Goal: Information Seeking & Learning: Check status

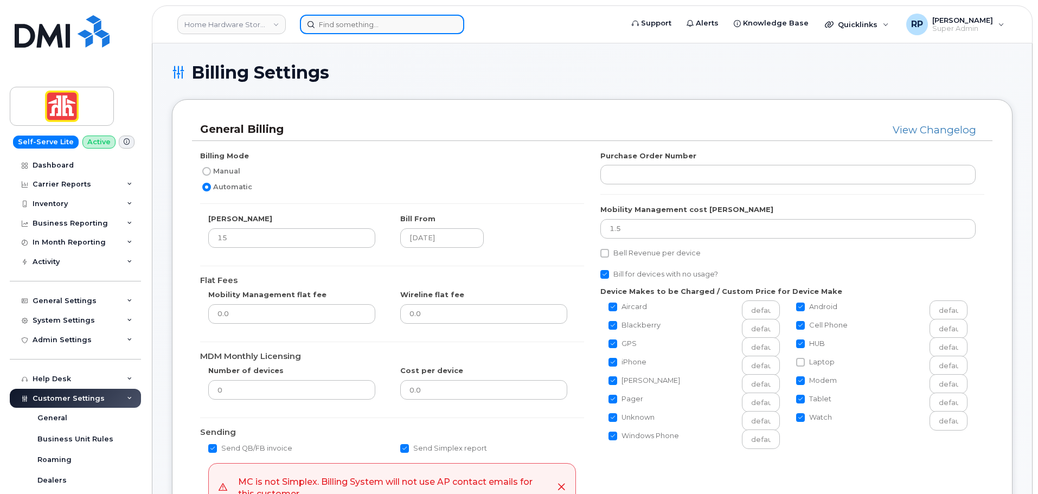
click at [334, 29] on input at bounding box center [382, 25] width 164 height 20
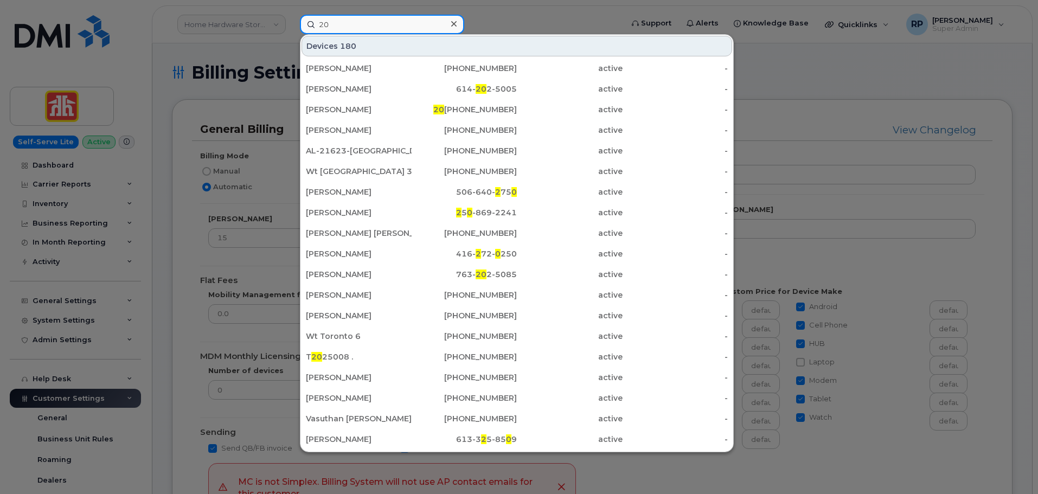
type input "2"
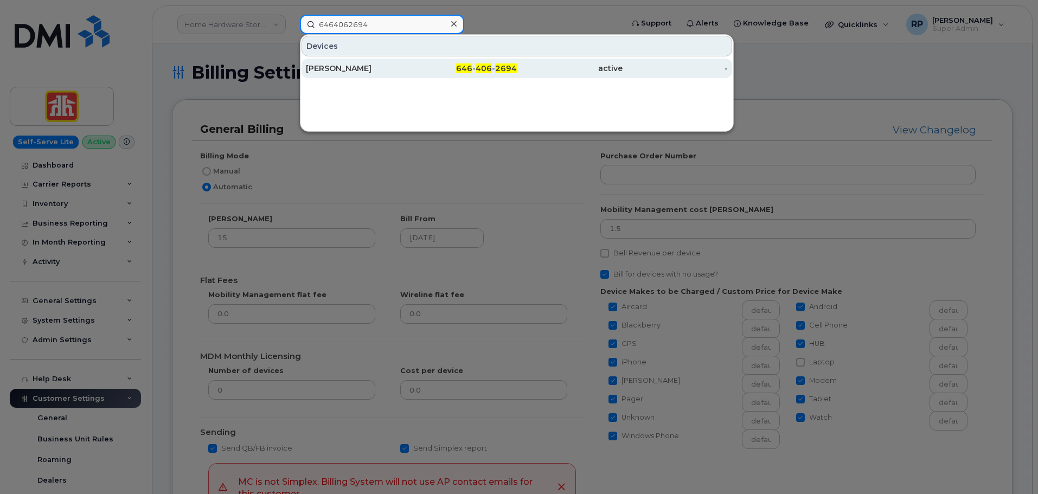
type input "6464062694"
click at [356, 73] on div "LOKVARDHAN RATHORE" at bounding box center [359, 68] width 106 height 11
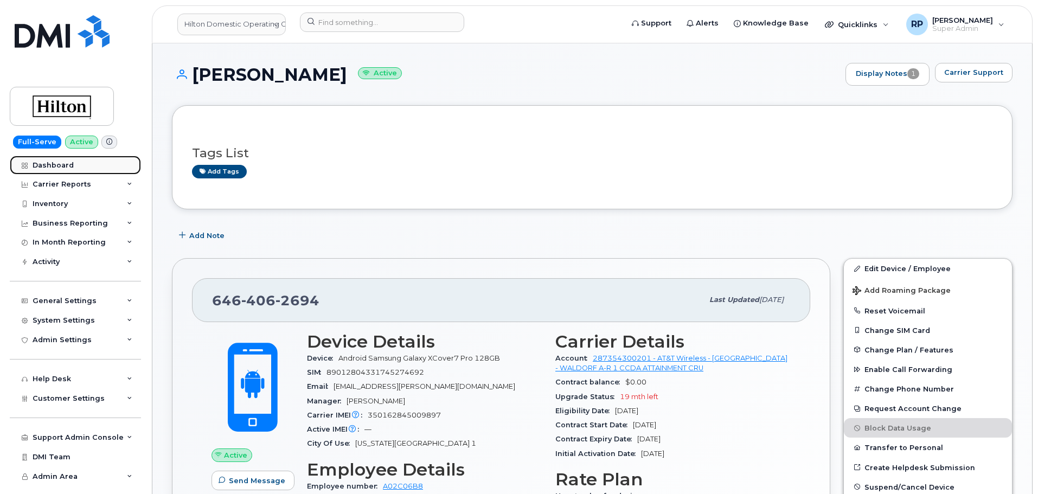
click at [62, 169] on div "Dashboard" at bounding box center [53, 165] width 41 height 9
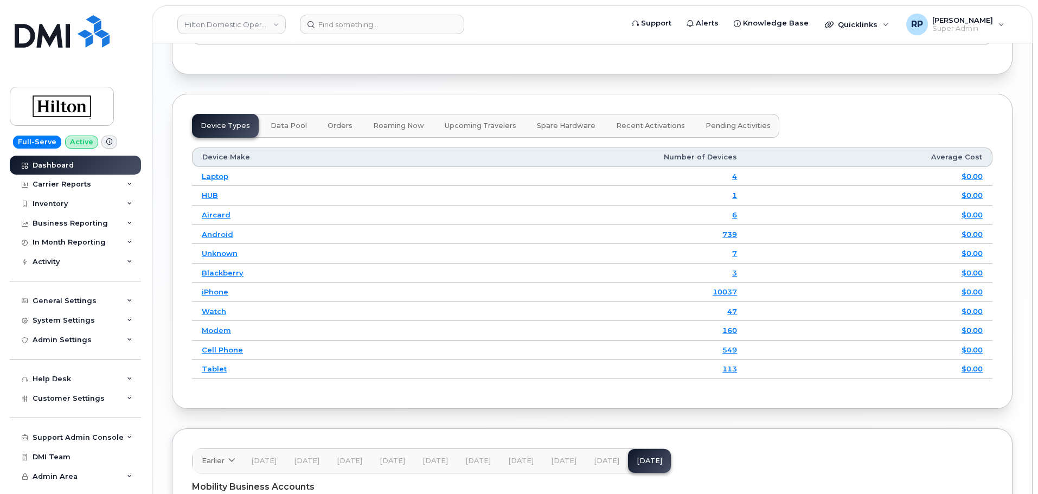
scroll to position [1549, 0]
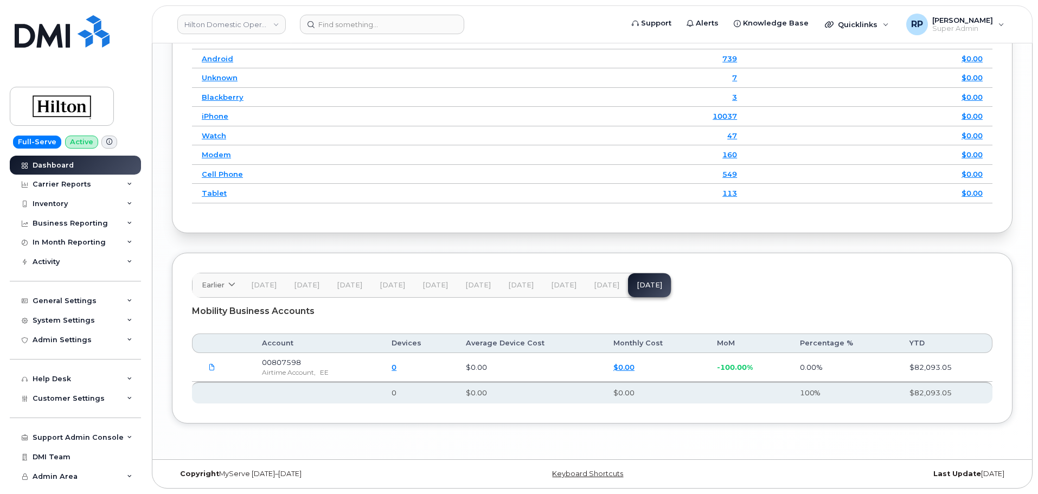
click at [527, 287] on button "Jul 25" at bounding box center [521, 285] width 43 height 24
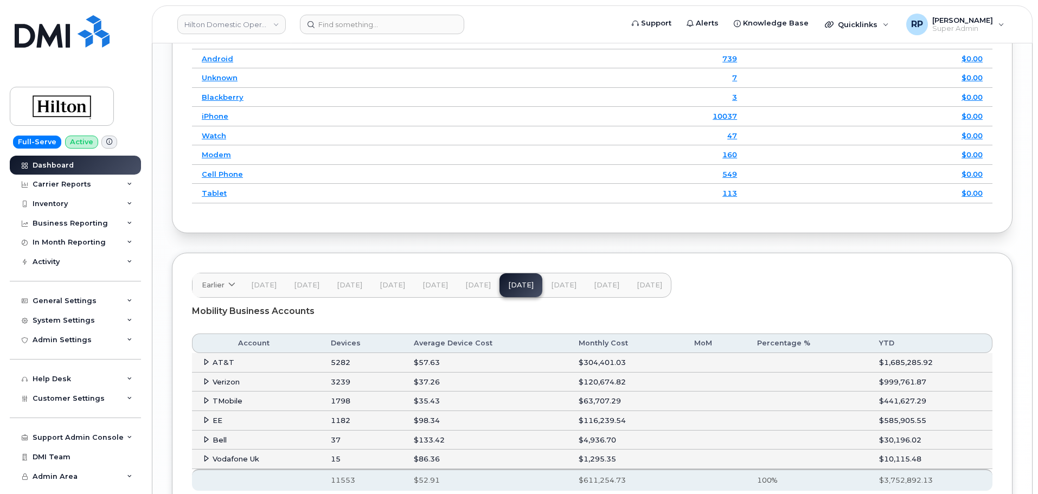
scroll to position [1636, 0]
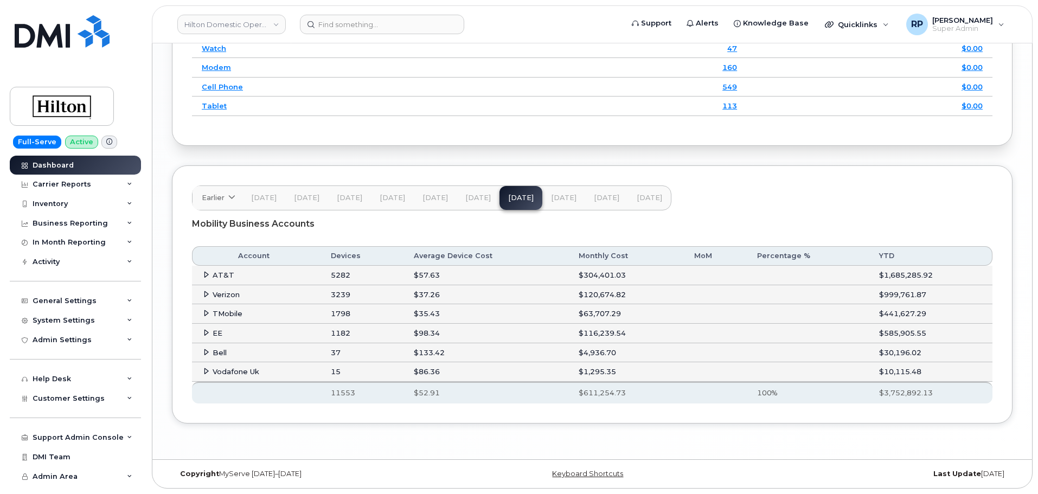
click at [205, 276] on icon at bounding box center [206, 274] width 7 height 7
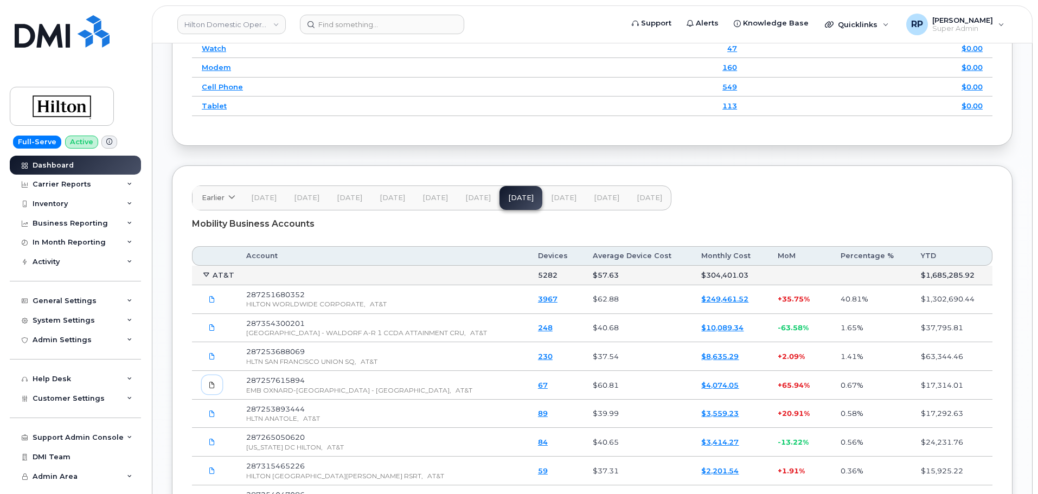
click at [212, 385] on icon at bounding box center [212, 385] width 7 height 7
click at [209, 325] on icon at bounding box center [212, 327] width 7 height 7
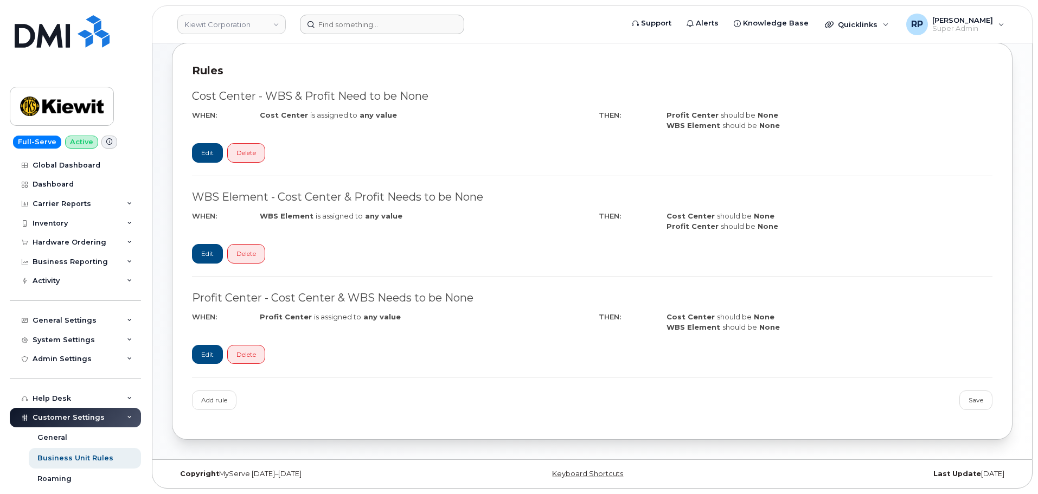
scroll to position [197, 0]
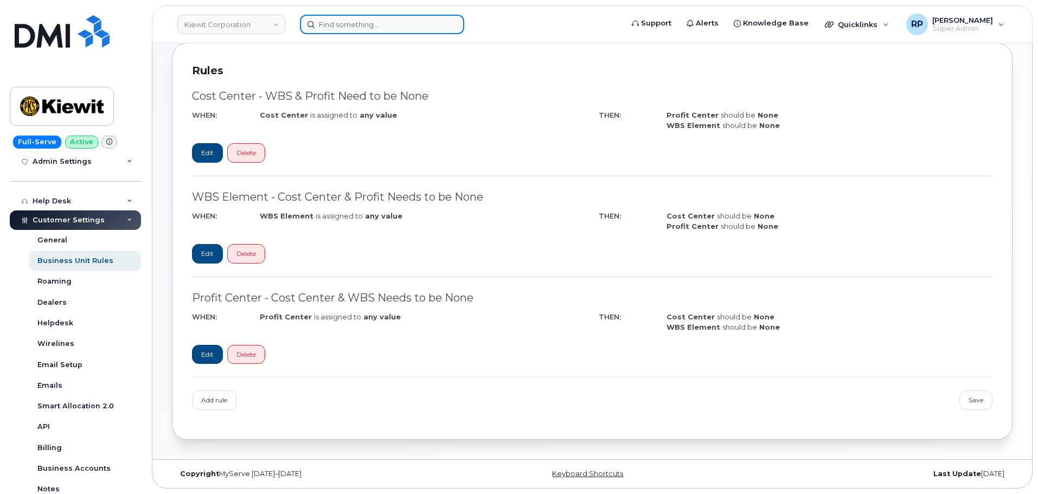
click at [337, 27] on input at bounding box center [382, 25] width 164 height 20
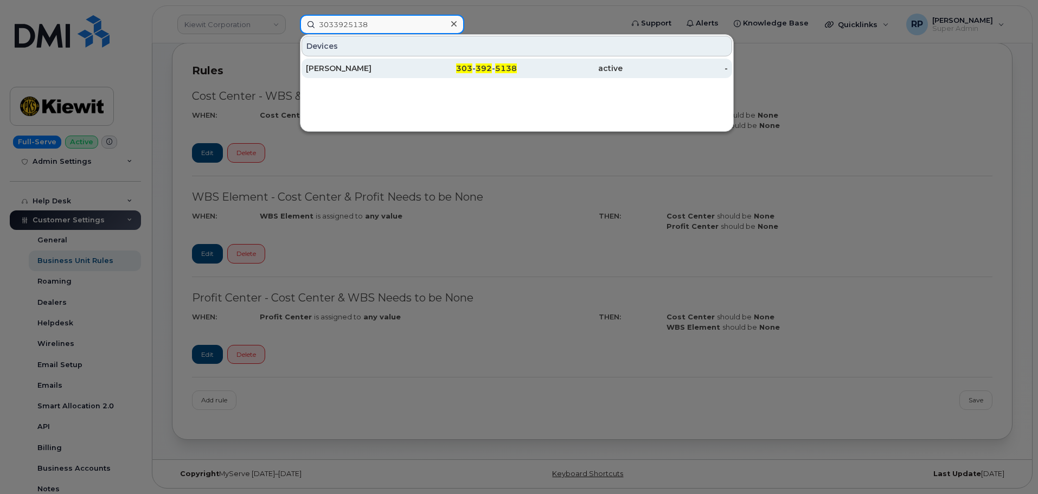
type input "3033925138"
click at [384, 66] on div "[PERSON_NAME]" at bounding box center [359, 68] width 106 height 11
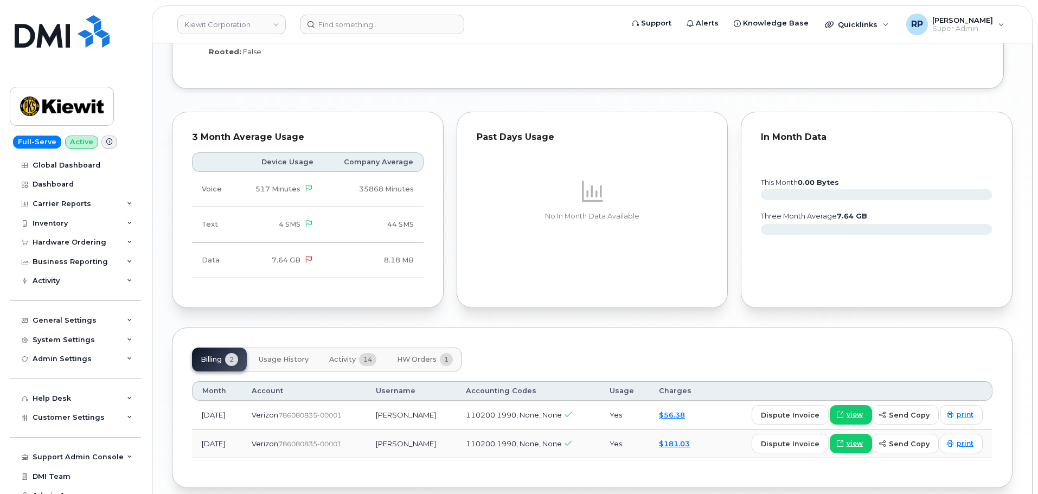
scroll to position [994, 0]
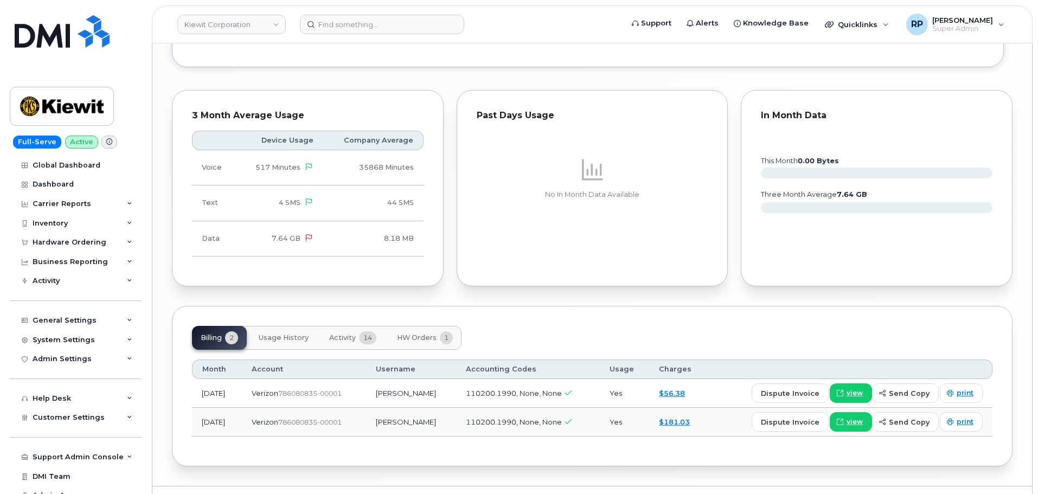
click at [344, 336] on span "Activity" at bounding box center [342, 338] width 27 height 9
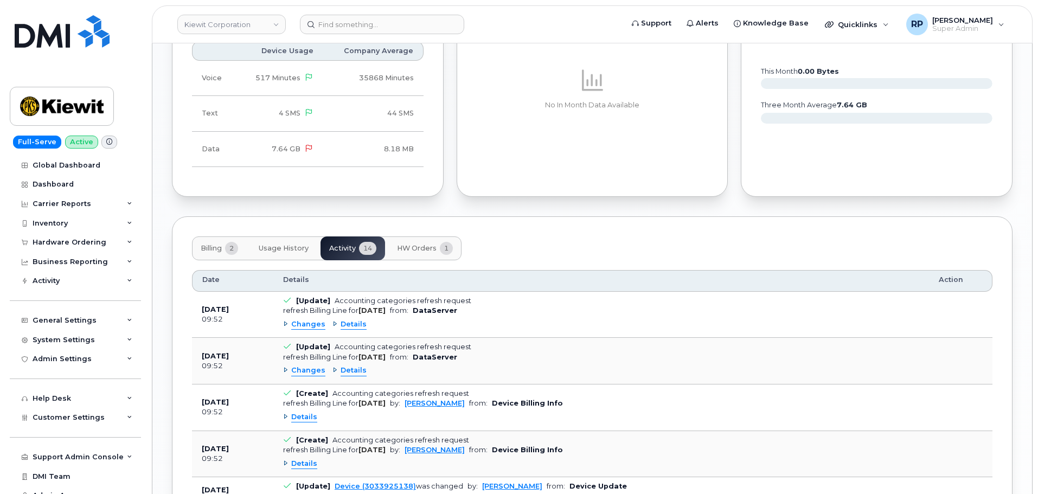
scroll to position [1175, 0]
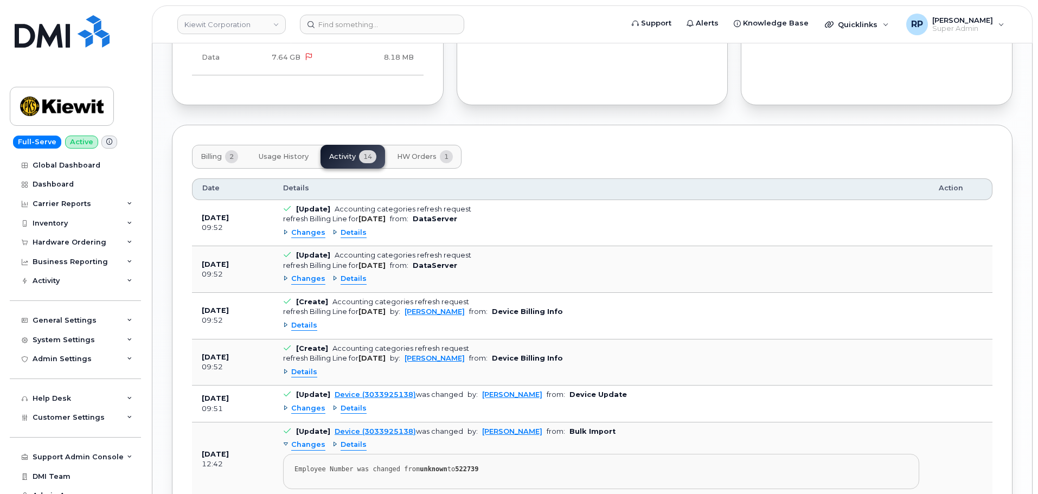
click at [309, 325] on span "Details" at bounding box center [304, 326] width 26 height 10
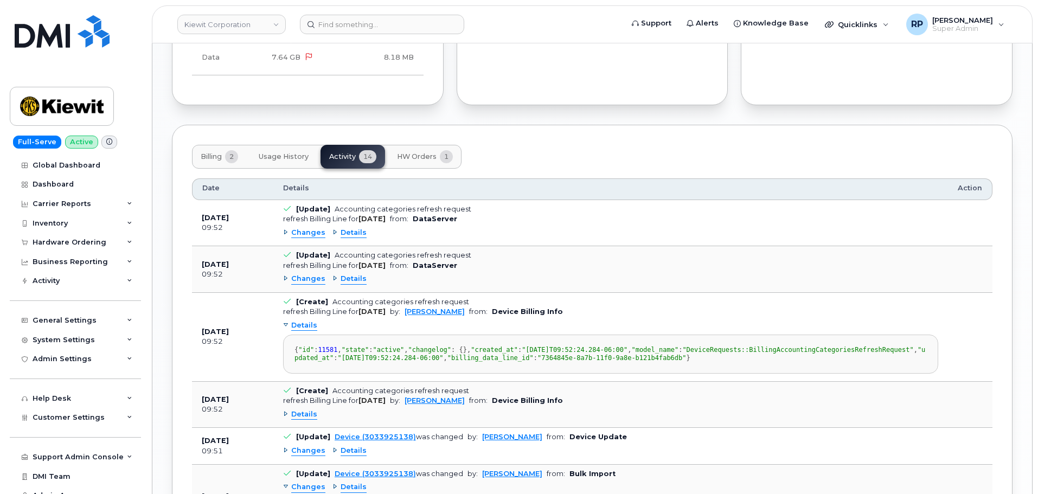
click at [309, 325] on span "Details" at bounding box center [304, 326] width 26 height 10
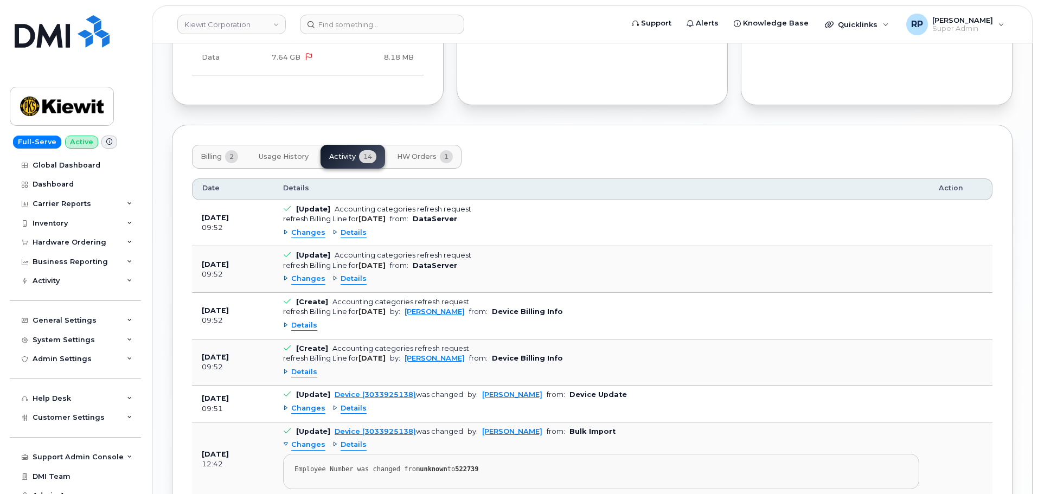
scroll to position [1265, 0]
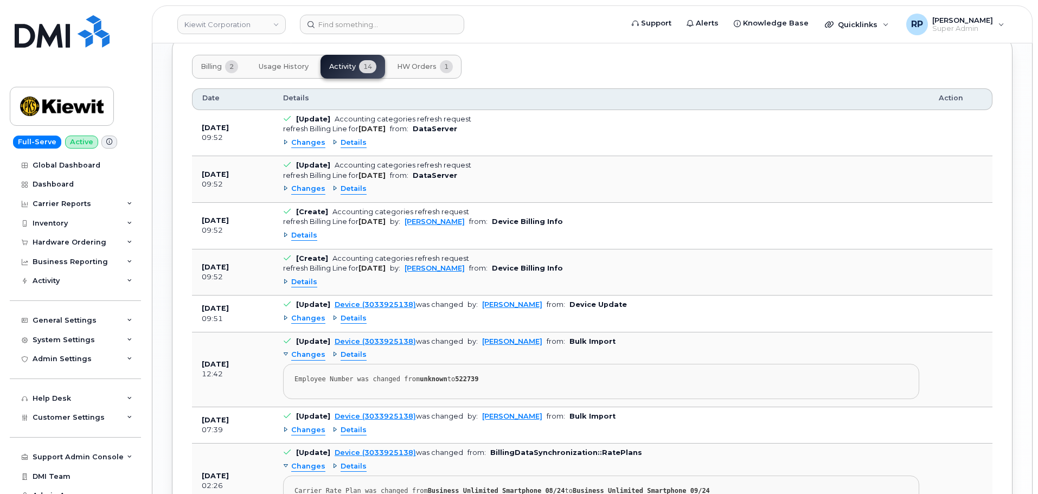
click at [347, 318] on span "Details" at bounding box center [354, 319] width 26 height 10
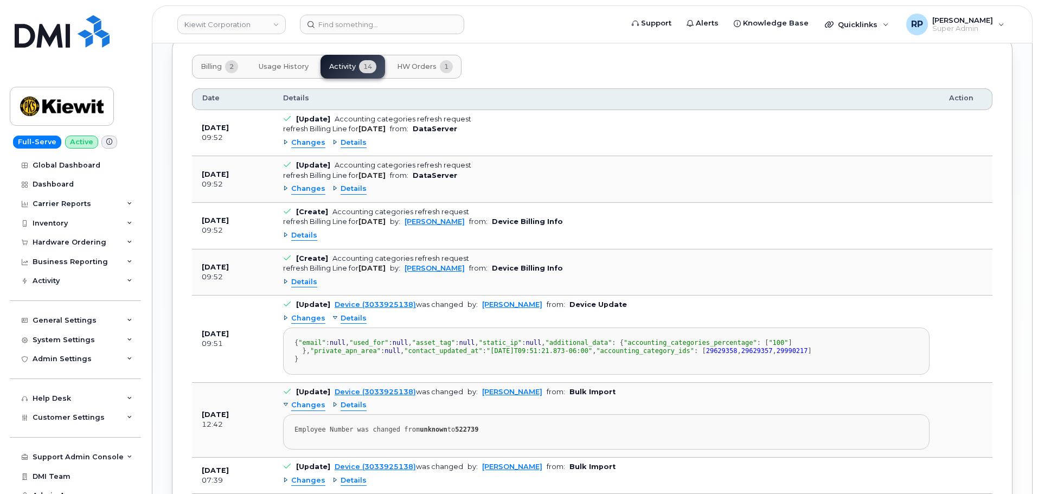
scroll to position [1356, 0]
click at [347, 318] on span "Details" at bounding box center [354, 319] width 26 height 10
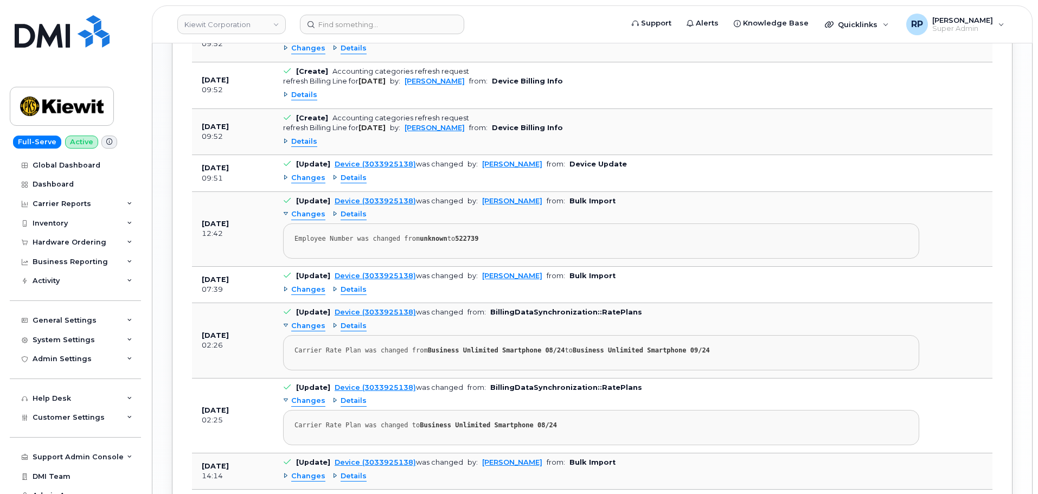
scroll to position [1447, 0]
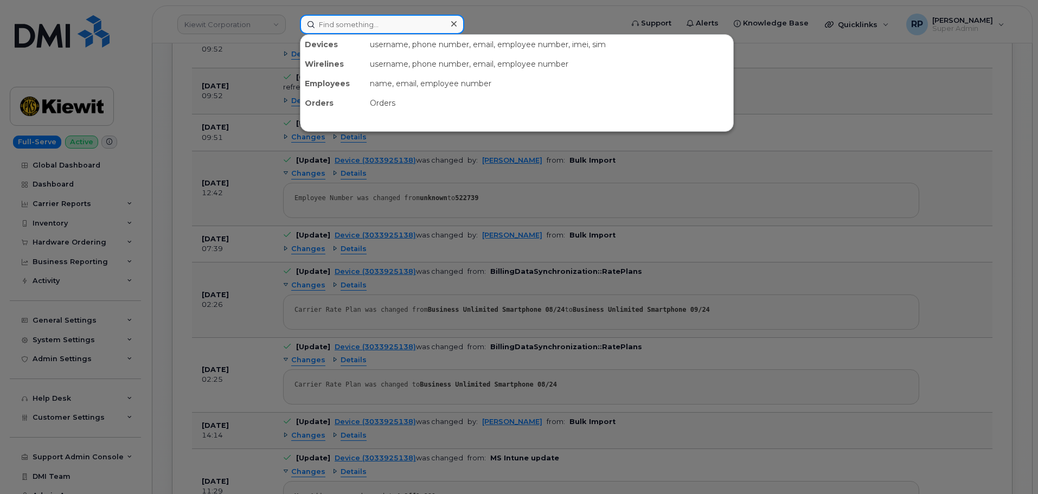
click at [382, 26] on input at bounding box center [382, 25] width 164 height 20
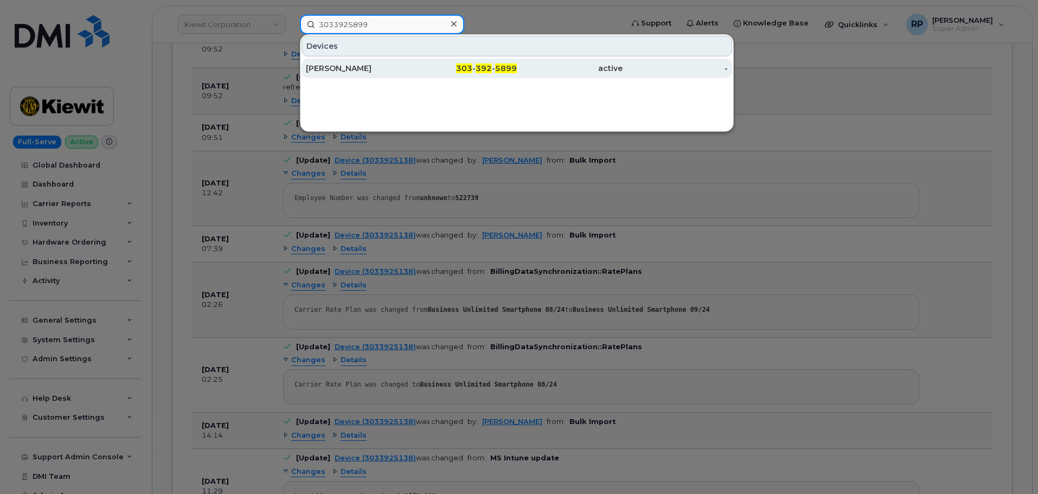
type input "3033925899"
click at [370, 70] on div "Shane Wood" at bounding box center [359, 68] width 106 height 11
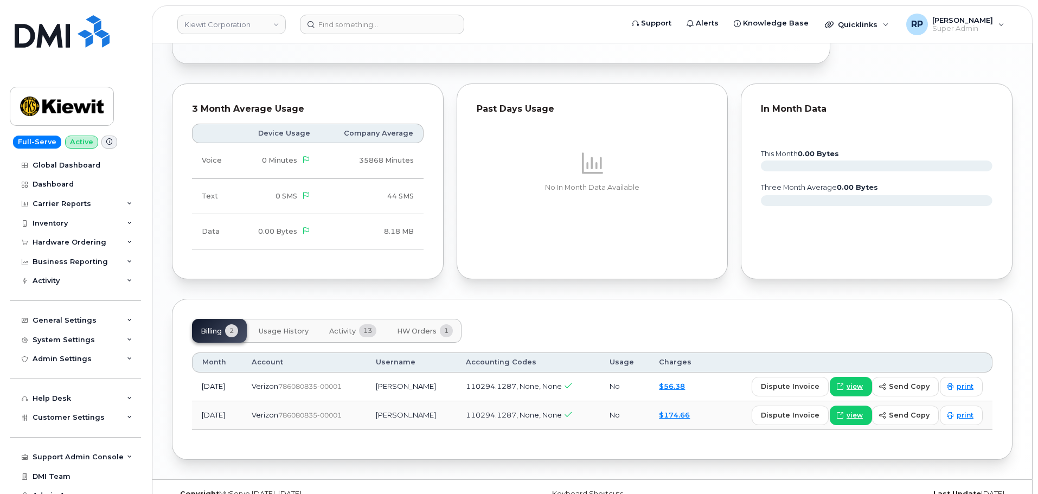
scroll to position [847, 0]
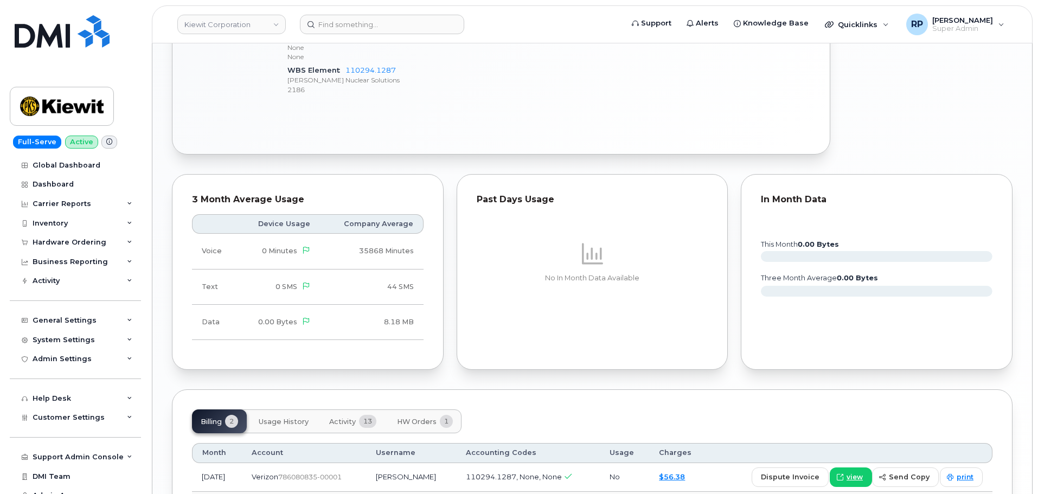
click at [340, 418] on span "Activity" at bounding box center [342, 422] width 27 height 9
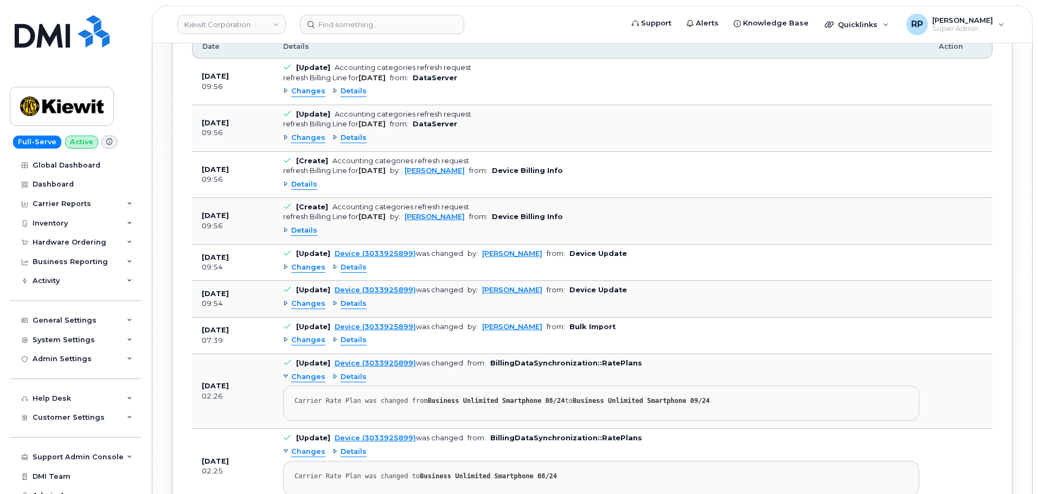
scroll to position [1278, 0]
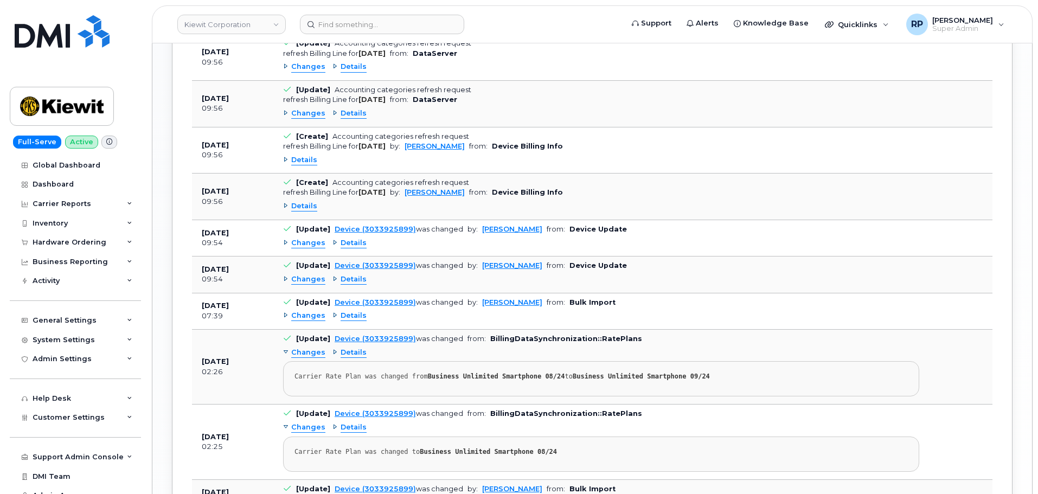
click at [348, 311] on span "Details" at bounding box center [354, 316] width 26 height 10
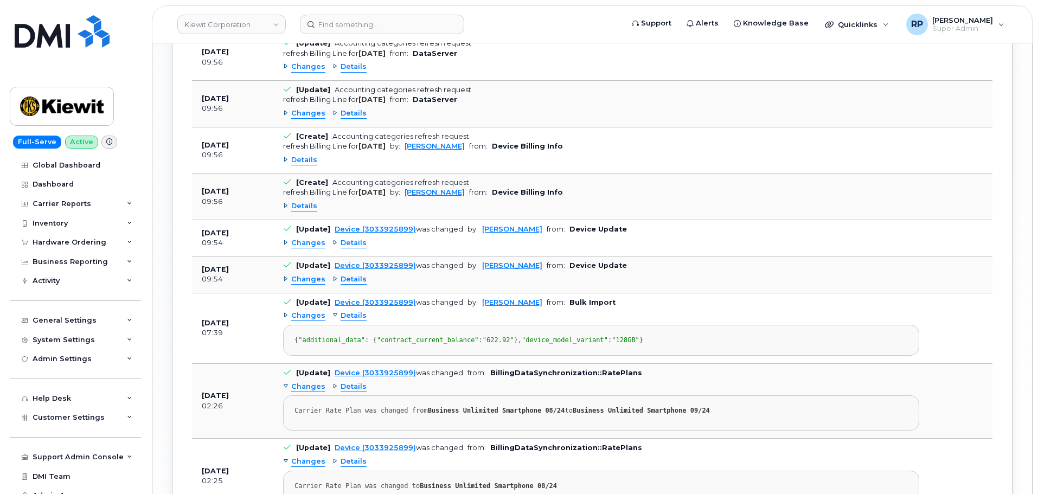
click at [348, 311] on span "Details" at bounding box center [354, 316] width 26 height 10
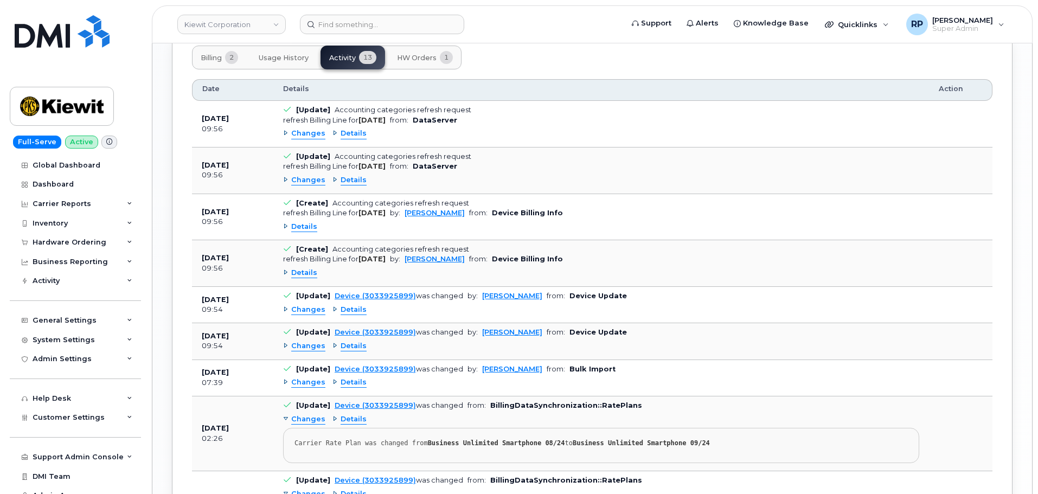
scroll to position [1198, 0]
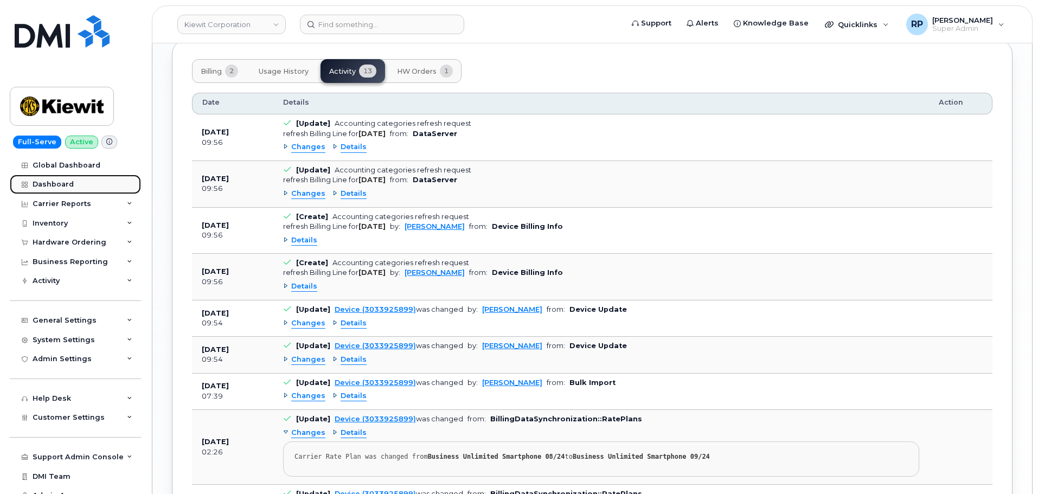
click at [63, 184] on div "Dashboard" at bounding box center [53, 184] width 41 height 9
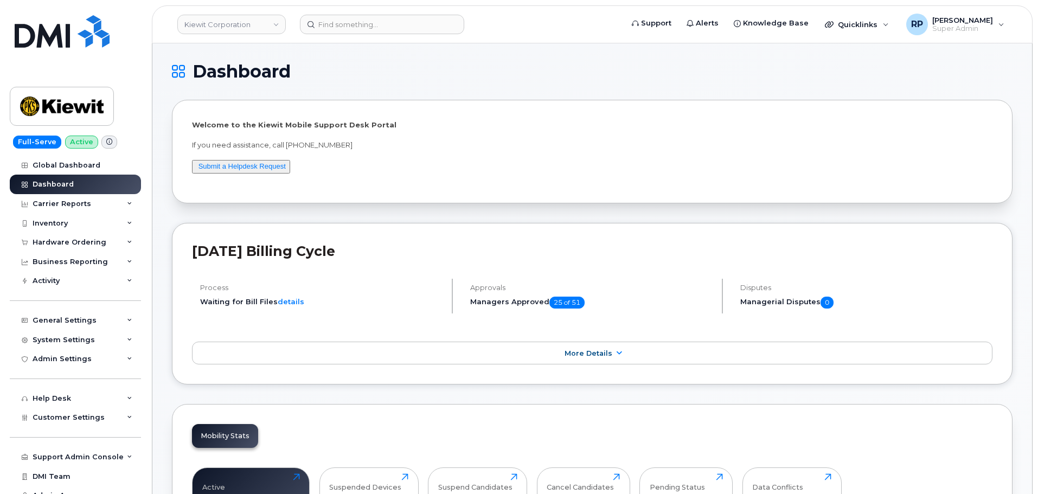
click at [909, 435] on div "Mobility Stats Active 19,062 Click to view more Suspended Devices 1,386 Click t…" at bounding box center [592, 496] width 841 height 184
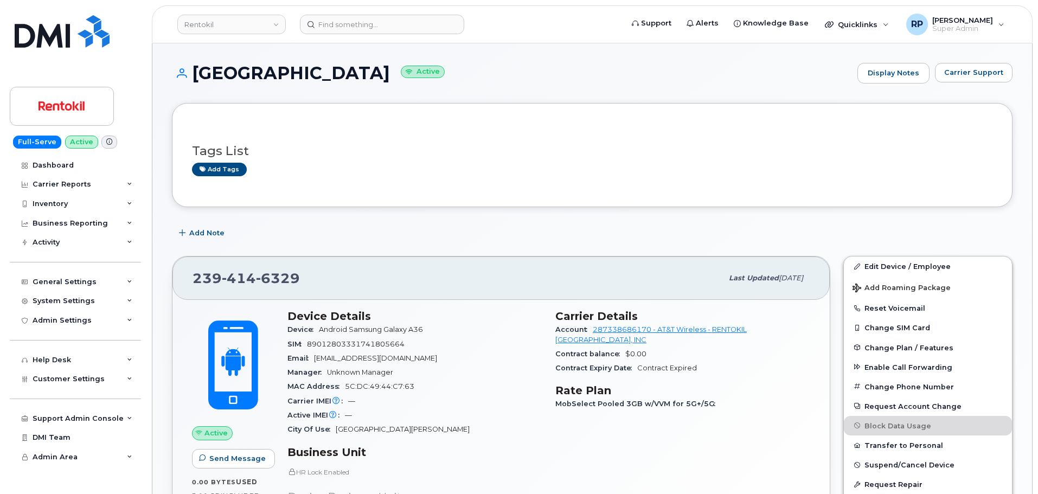
scroll to position [521, 0]
